Goal: Task Accomplishment & Management: Manage account settings

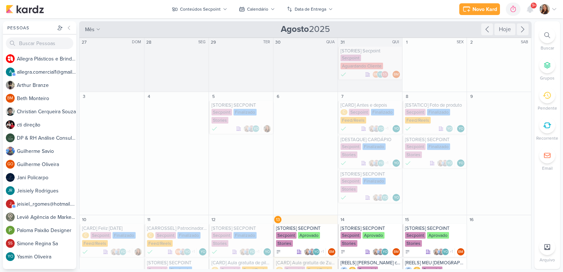
click at [546, 7] on img at bounding box center [545, 9] width 10 height 10
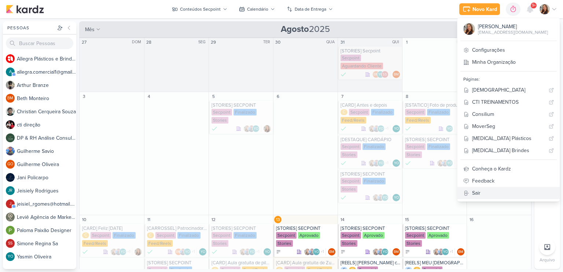
click at [497, 197] on link "Sair" at bounding box center [509, 193] width 102 height 12
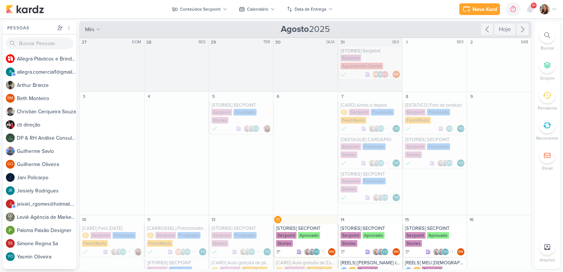
click at [546, 6] on img at bounding box center [545, 9] width 10 height 10
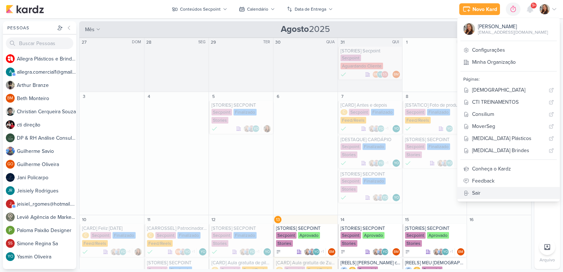
click at [491, 190] on link "Sair" at bounding box center [509, 193] width 102 height 12
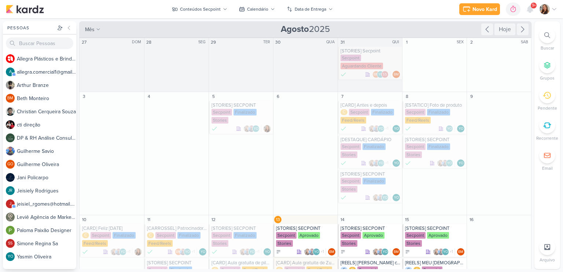
click at [552, 7] on icon at bounding box center [555, 9] width 6 height 6
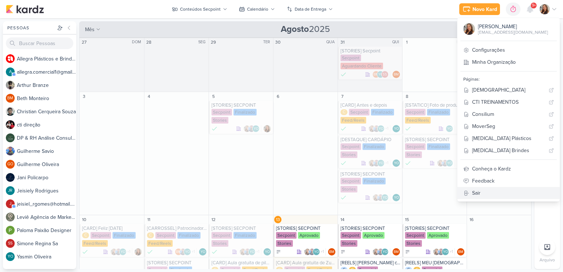
click at [498, 191] on link "Sair" at bounding box center [509, 193] width 102 height 12
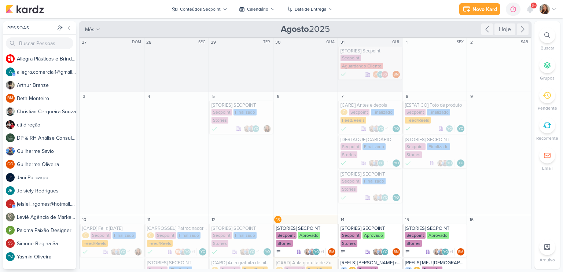
click at [544, 4] on img at bounding box center [545, 9] width 10 height 10
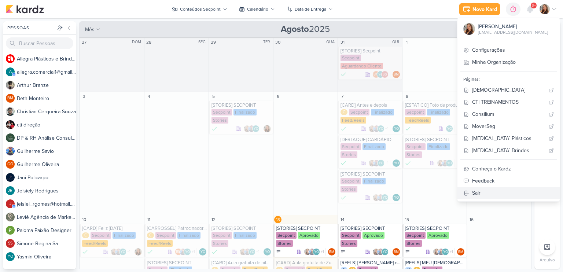
click at [524, 189] on link "Sair" at bounding box center [509, 193] width 102 height 12
